Goal: Book appointment/travel/reservation

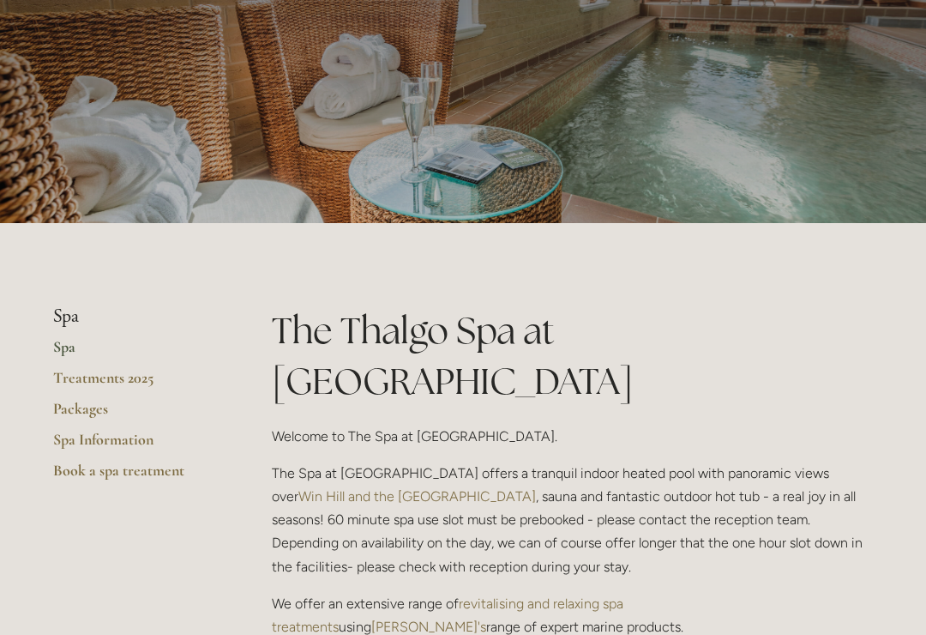
scroll to position [156, 0]
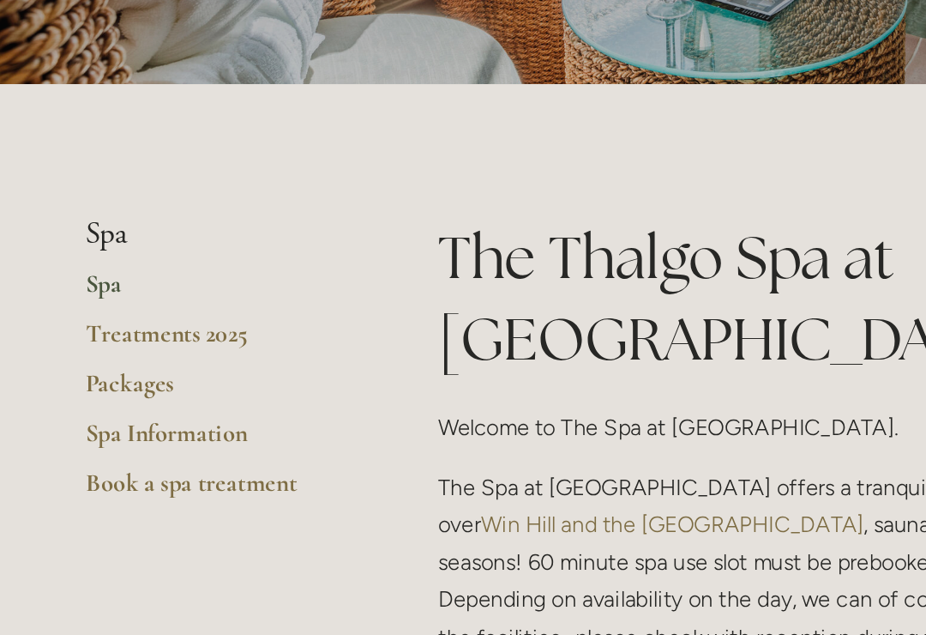
click at [70, 349] on link "Treatments 2025" at bounding box center [135, 364] width 164 height 31
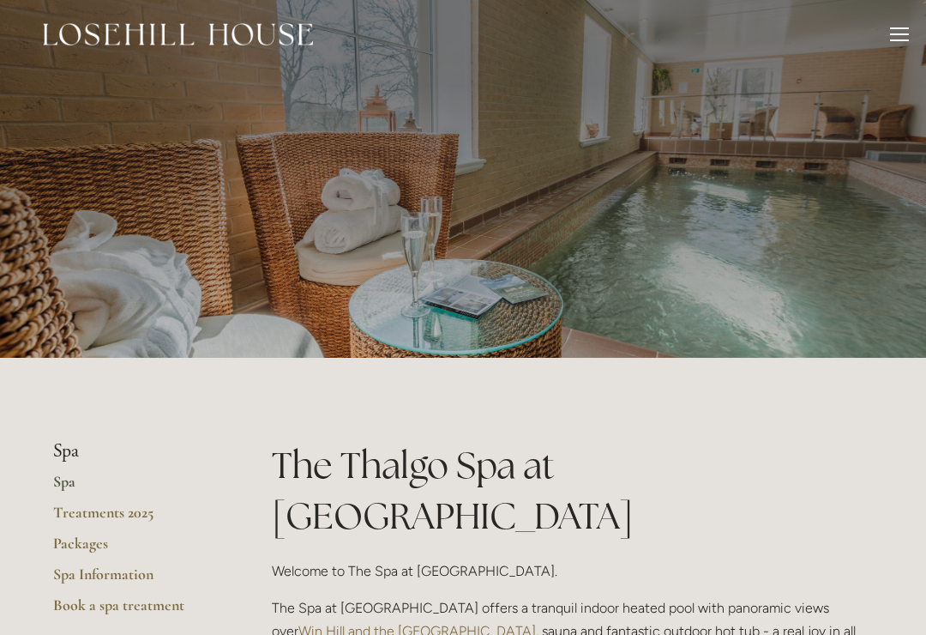
scroll to position [0, 0]
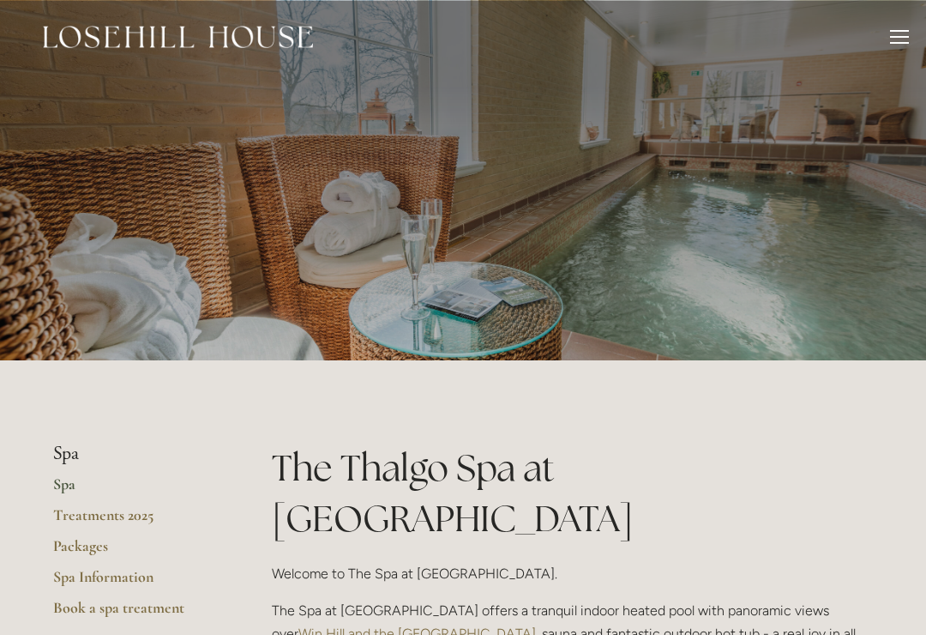
click at [898, 42] on div at bounding box center [899, 43] width 19 height 2
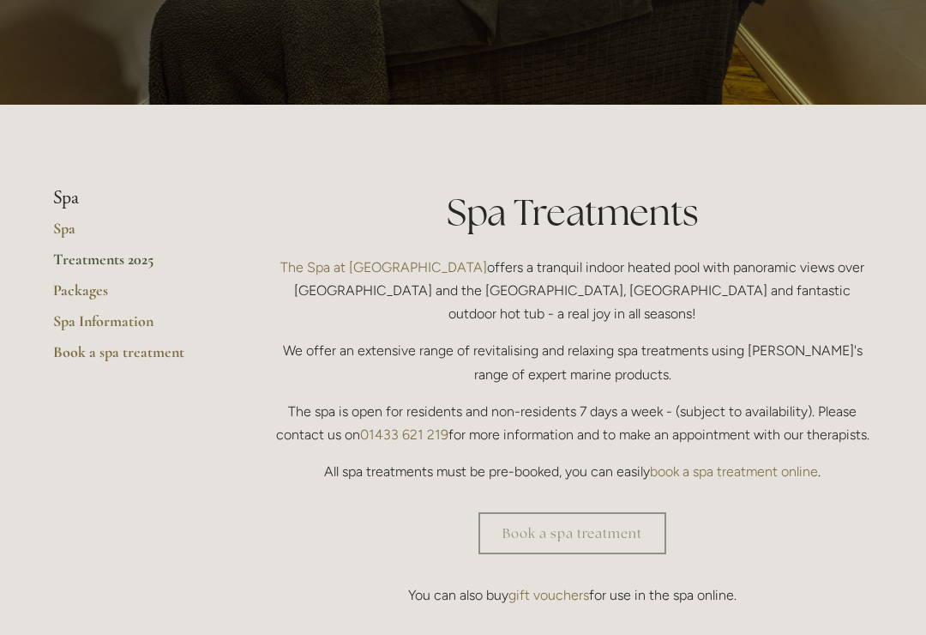
scroll to position [274, 0]
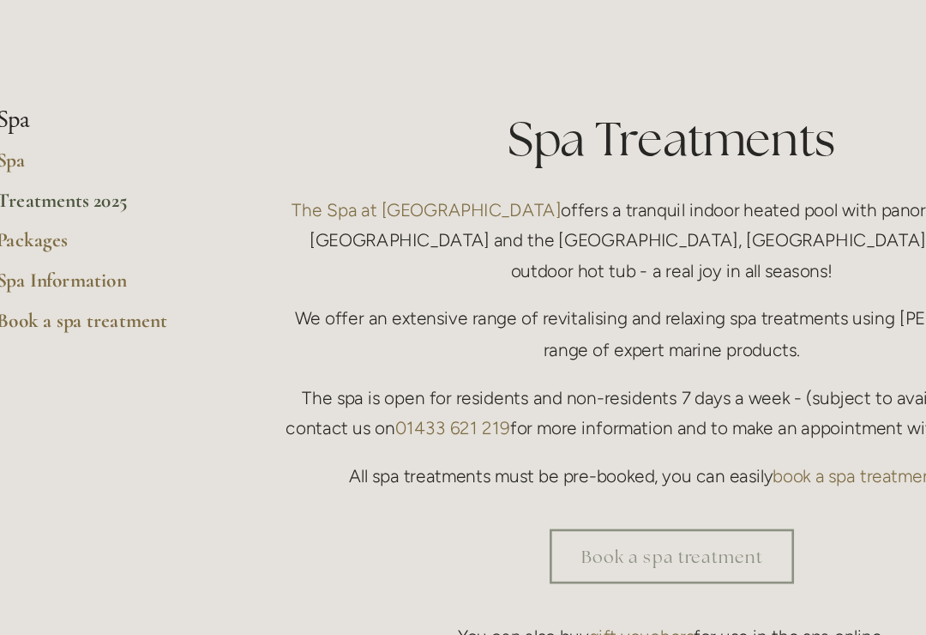
click at [479, 493] on link "Book a spa treatment" at bounding box center [573, 514] width 188 height 42
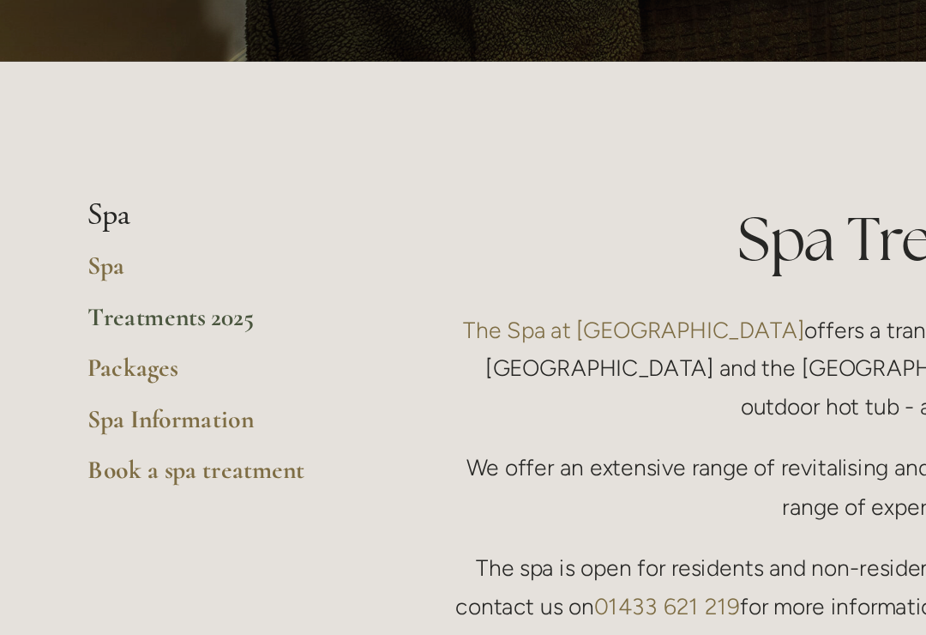
scroll to position [322, 0]
click at [67, 193] on link "Treatments 2025" at bounding box center [135, 198] width 164 height 31
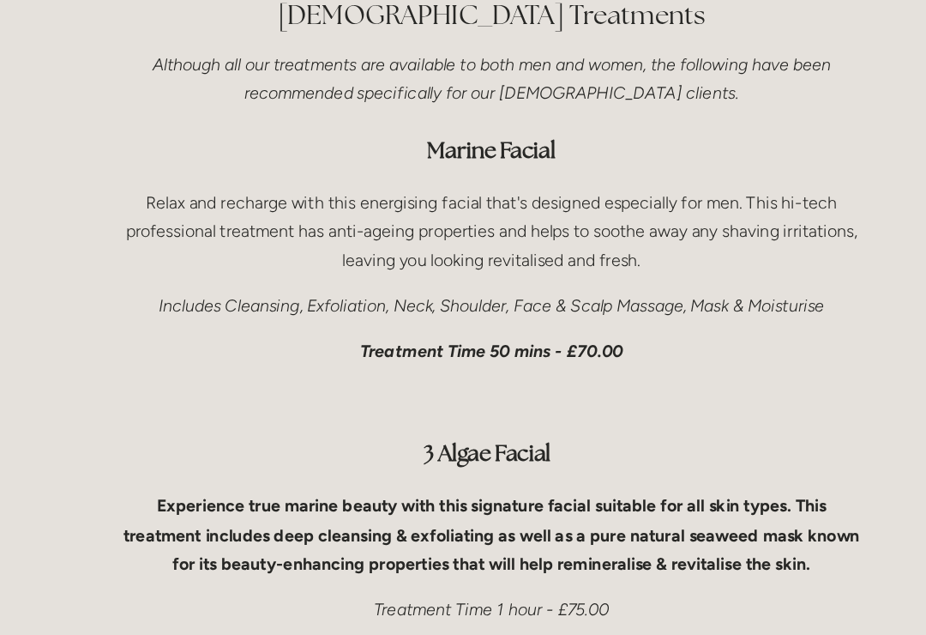
scroll to position [5221, 0]
